Goal: Task Accomplishment & Management: Complete application form

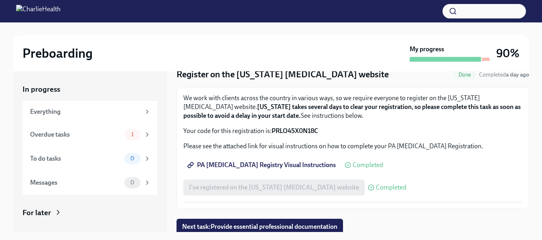
scroll to position [34, 0]
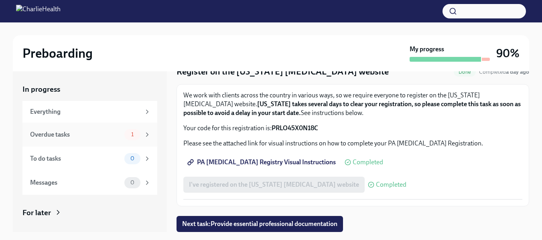
click at [62, 134] on div "Overdue tasks" at bounding box center [75, 134] width 91 height 9
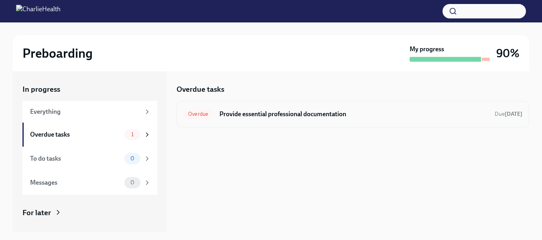
click at [355, 116] on h6 "Provide essential professional documentation" at bounding box center [353, 114] width 269 height 9
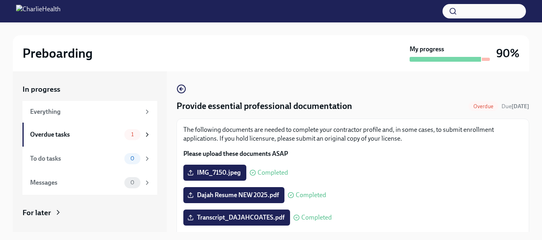
click at [529, 99] on div "Preboarding My progress 90% In progress Everything Overdue tasks 1 To do tasks …" at bounding box center [271, 138] width 542 height 232
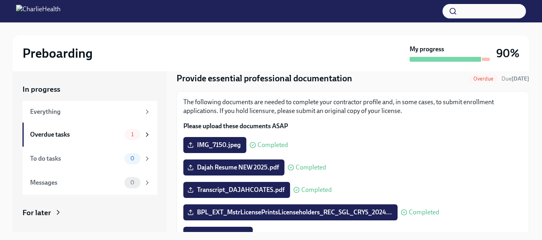
drag, startPoint x: 530, startPoint y: 136, endPoint x: 528, endPoint y: 157, distance: 21.4
click at [528, 157] on div "Preboarding My progress 90% In progress Everything Overdue tasks 1 To do tasks …" at bounding box center [271, 138] width 542 height 232
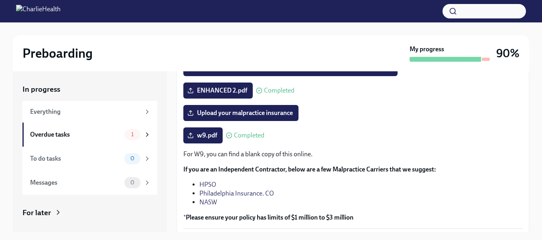
scroll to position [176, 0]
